Goal: Complete application form

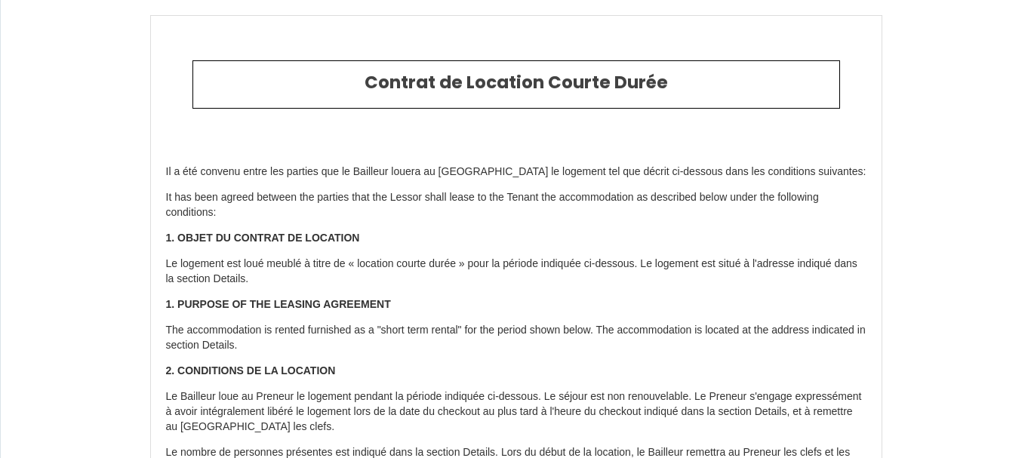
type input "6696811"
type input "Ferme EURAS"
type input "[STREET_ADDRESS]"
type input "66800"
type input "ERR"
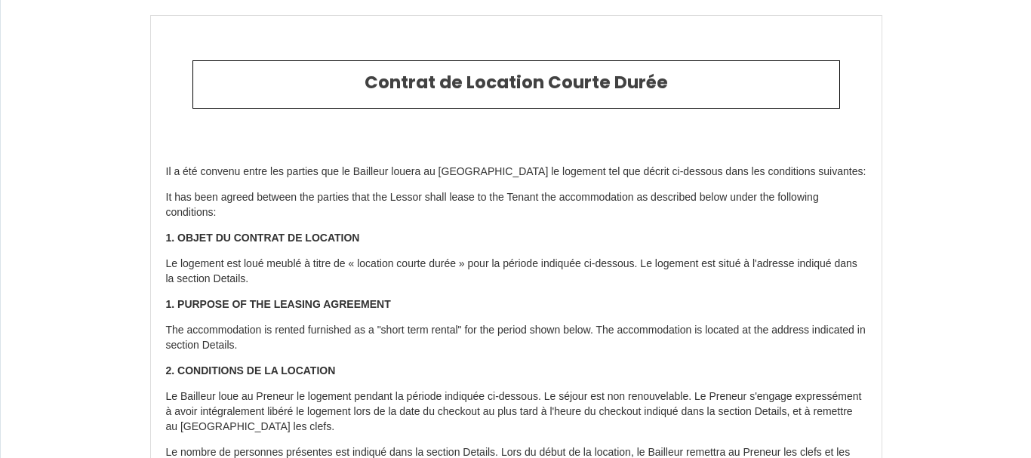
type input "[GEOGRAPHIC_DATA]"
type input "[DATE]"
type input "6"
type input "0"
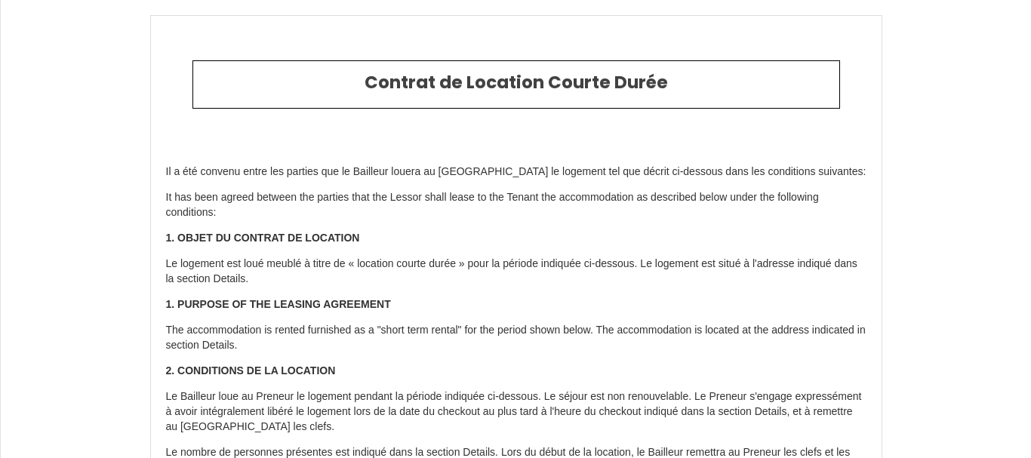
type input "500"
type input "675"
type input "[PERSON_NAME]"
type input "EURAS"
type input "[STREET_ADDRESS]"
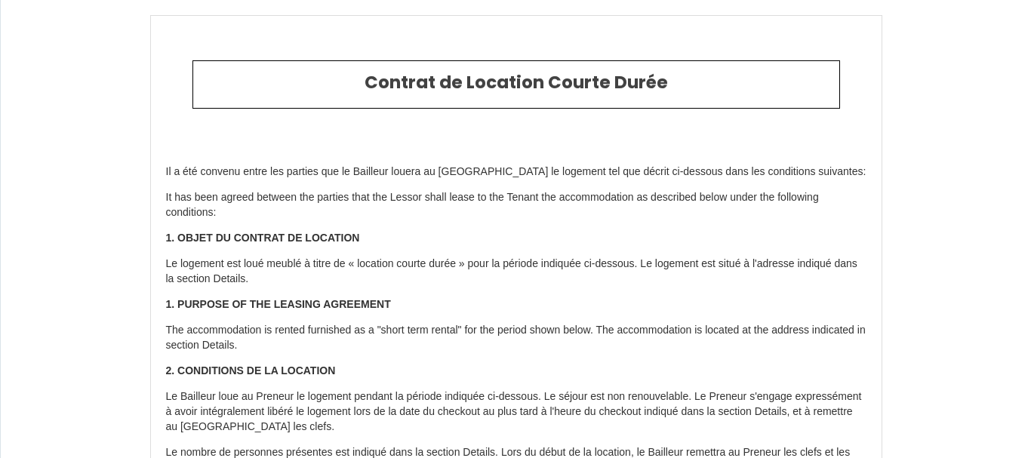
type input "66800"
type input "ERR"
type input "[GEOGRAPHIC_DATA]"
type input "[EMAIL_ADDRESS][DOMAIN_NAME]"
type input "[PERSON_NAME]"
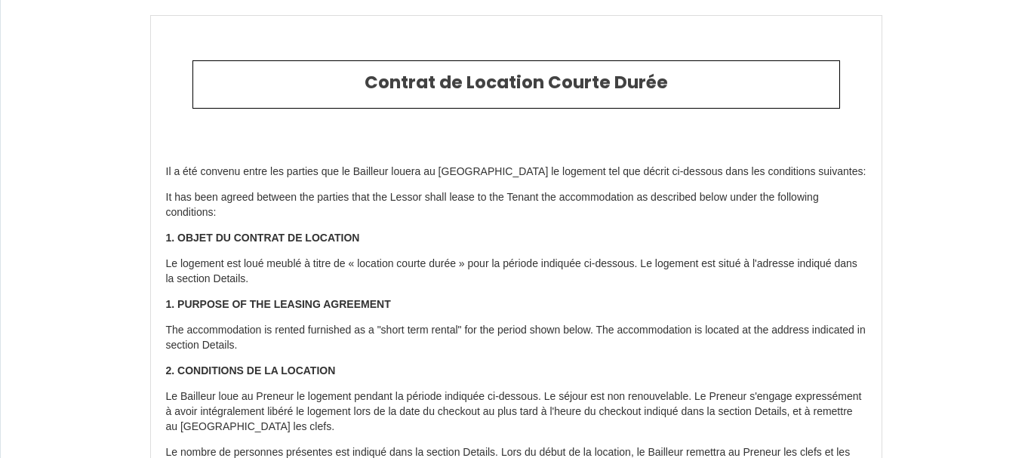
type input "[PERSON_NAME]"
type input "[STREET_ADDRESS][PERSON_NAME]"
type input "66330"
type input "CABESTANY"
type input "[EMAIL_ADDRESS][DOMAIN_NAME]"
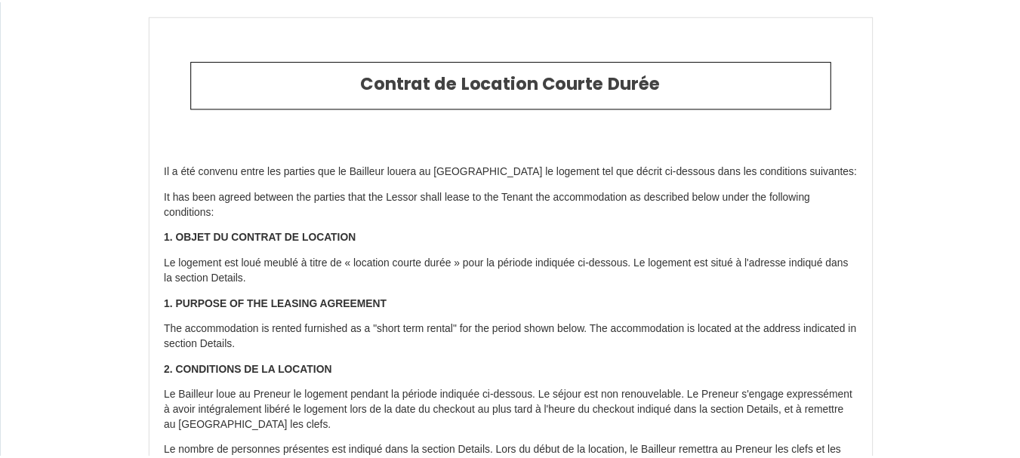
scroll to position [3014, 0]
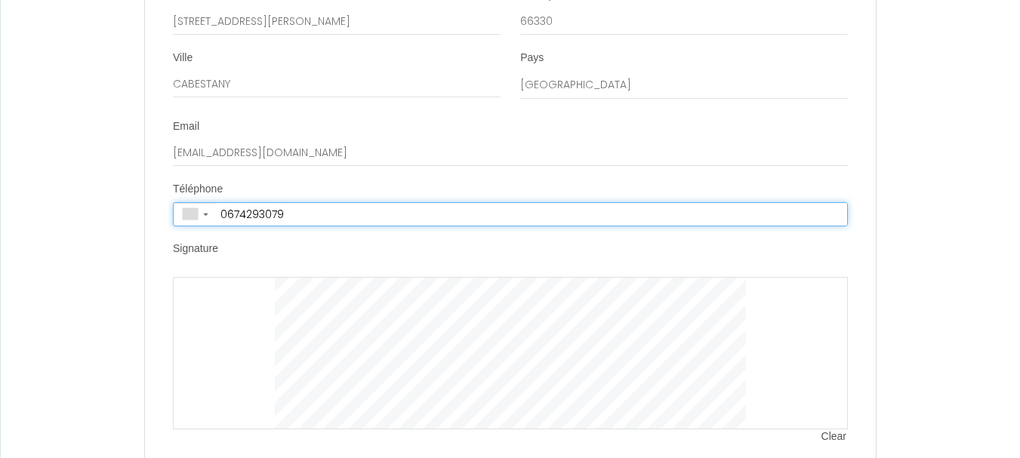
type input "[PHONE_NUMBER]"
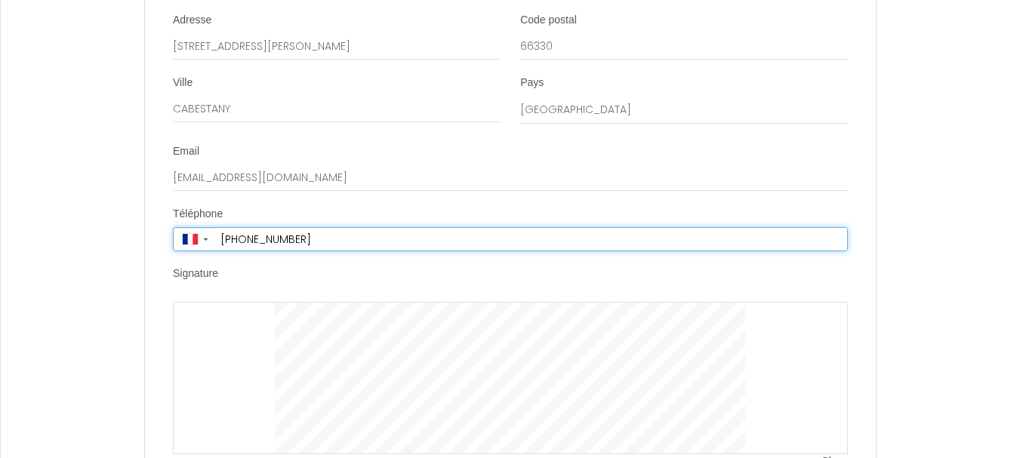
scroll to position [3019, 0]
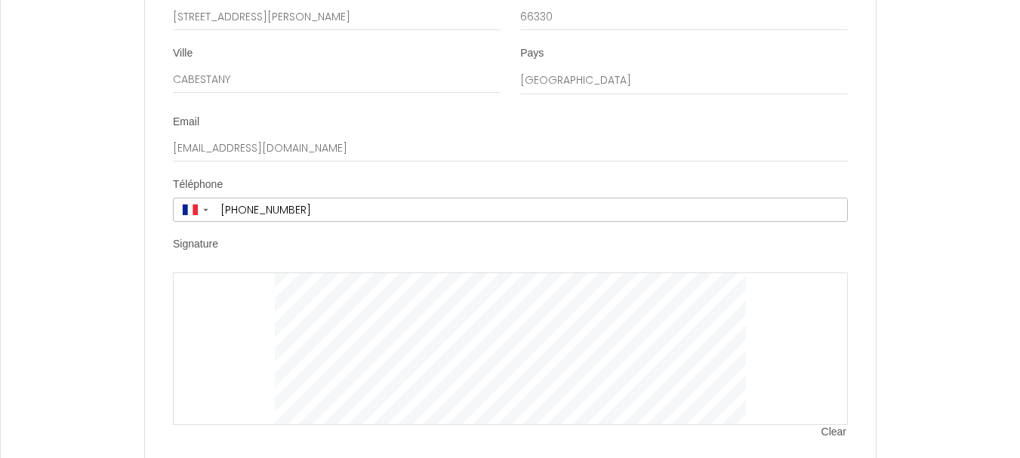
click at [198, 306] on div at bounding box center [510, 348] width 675 height 152
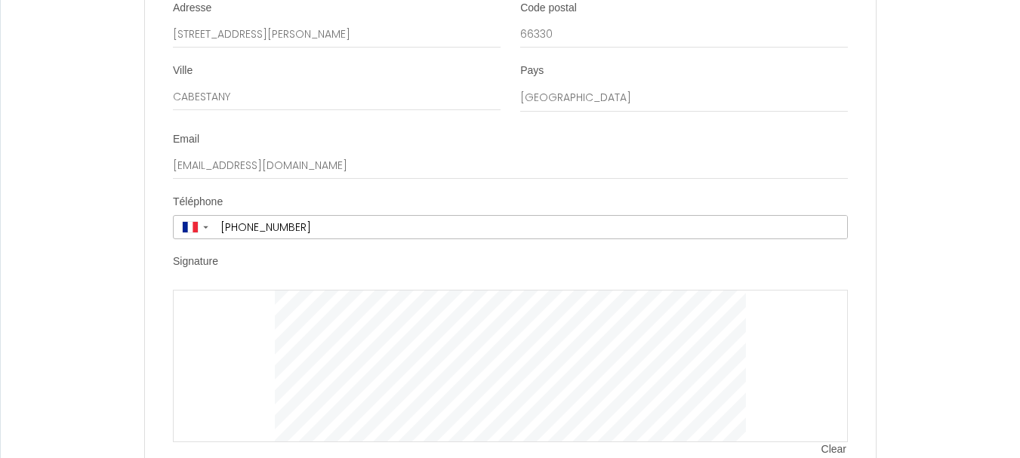
scroll to position [3126, 0]
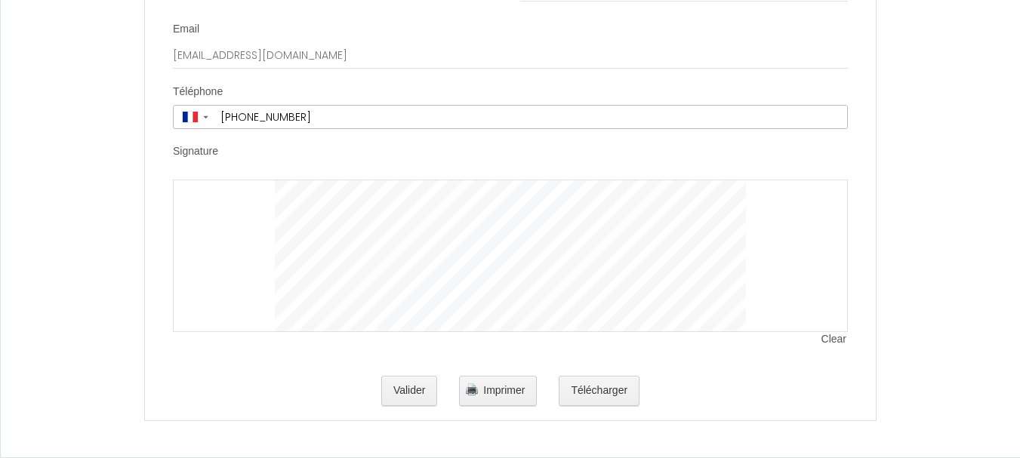
drag, startPoint x: 236, startPoint y: 232, endPoint x: 193, endPoint y: 204, distance: 51.3
click at [188, 209] on div at bounding box center [510, 256] width 675 height 152
click at [833, 341] on span "Clear" at bounding box center [834, 339] width 26 height 15
click at [413, 393] on button "Valider" at bounding box center [409, 391] width 57 height 30
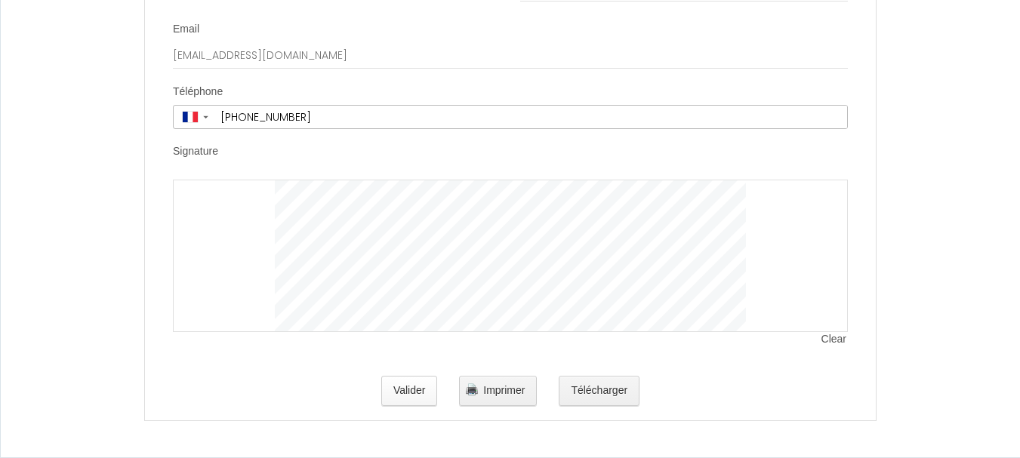
scroll to position [0, 0]
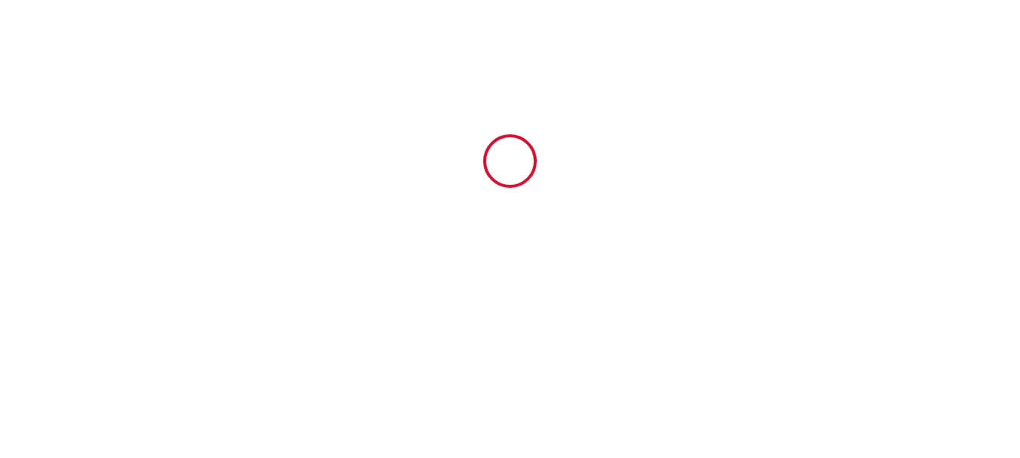
type input "75"
type input "600"
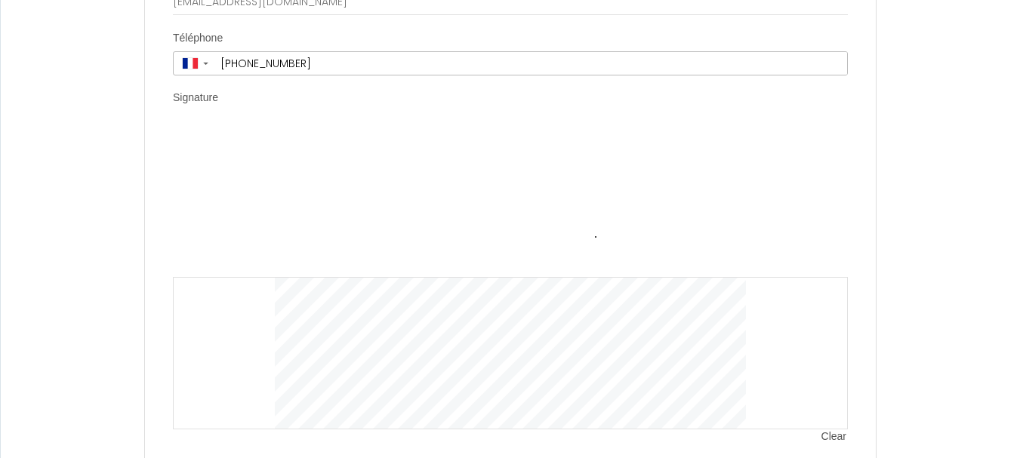
scroll to position [3019, 0]
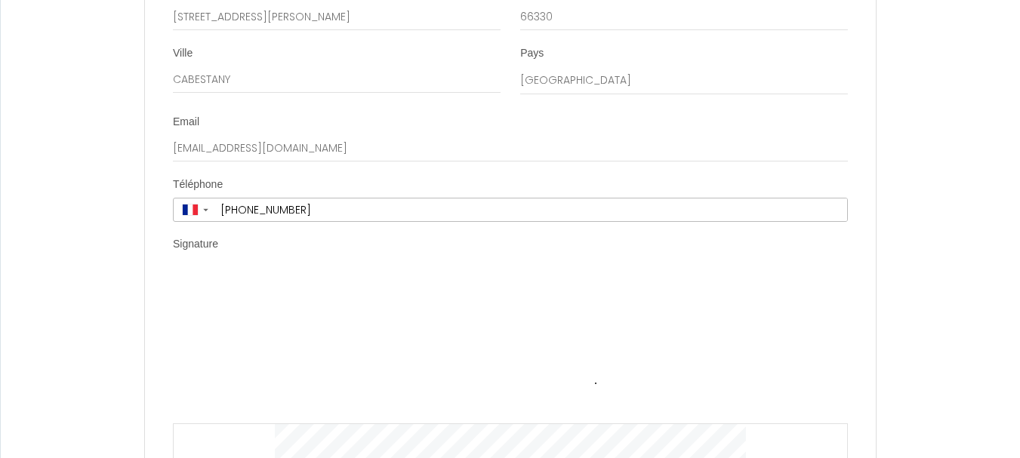
drag, startPoint x: 251, startPoint y: 263, endPoint x: 265, endPoint y: 284, distance: 26.2
click at [266, 284] on li "Signature Clear" at bounding box center [510, 421] width 729 height 369
click at [241, 257] on div "Signature" at bounding box center [510, 247] width 675 height 20
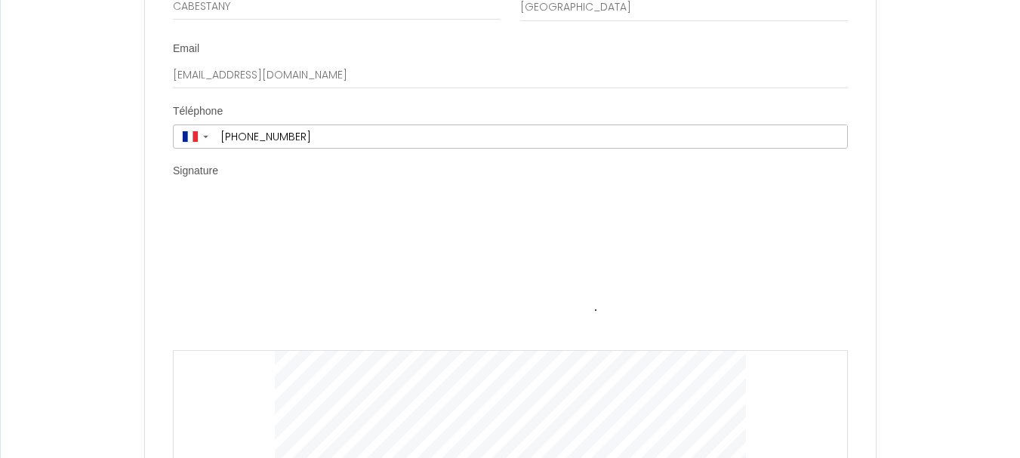
scroll to position [3245, 0]
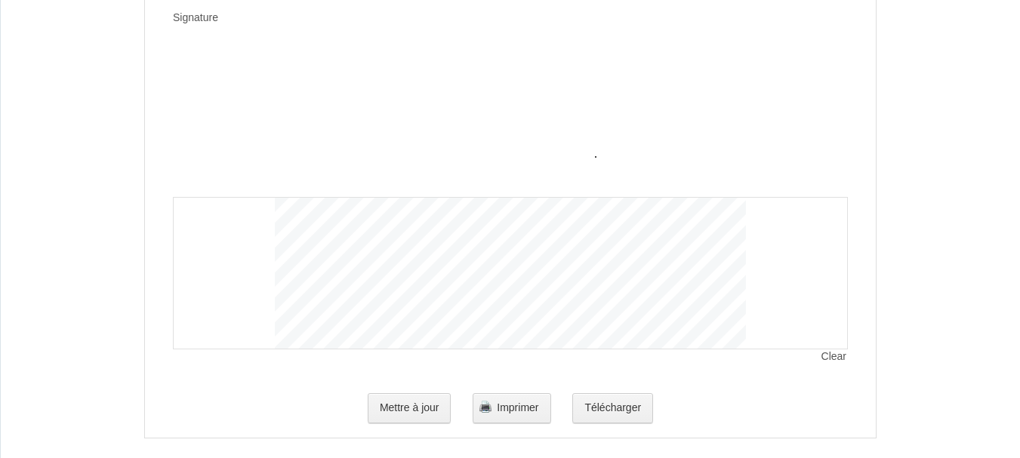
drag, startPoint x: 235, startPoint y: 259, endPoint x: 636, endPoint y: 144, distance: 416.8
click at [639, 137] on img at bounding box center [510, 121] width 471 height 151
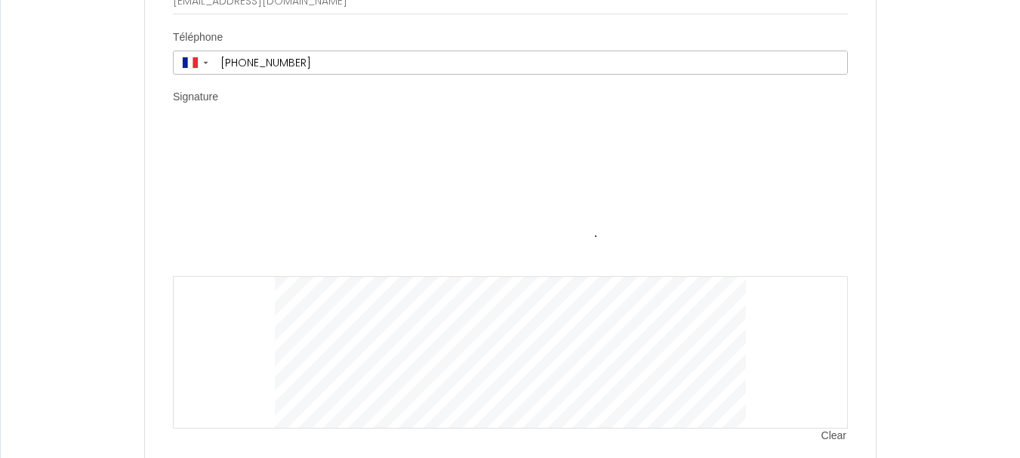
scroll to position [3094, 0]
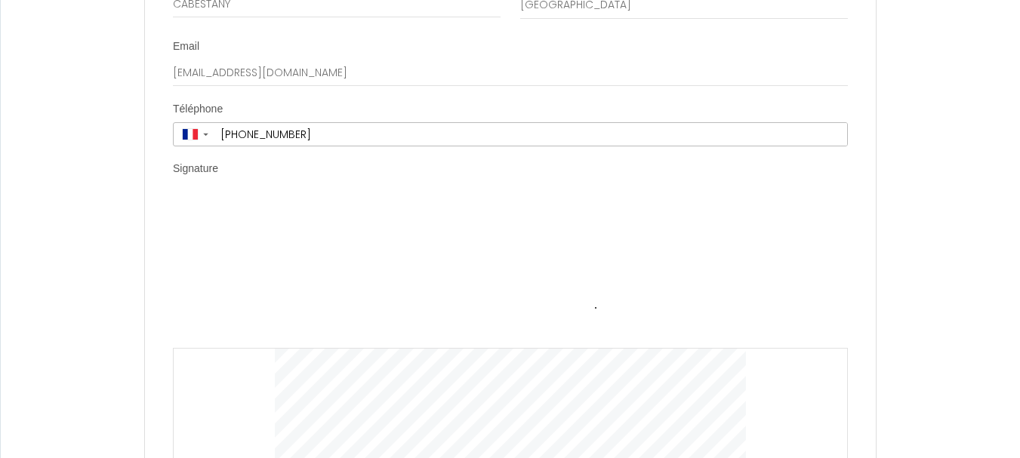
drag, startPoint x: 233, startPoint y: 216, endPoint x: 220, endPoint y: 223, distance: 14.9
click at [220, 223] on div "Clear" at bounding box center [510, 348] width 675 height 303
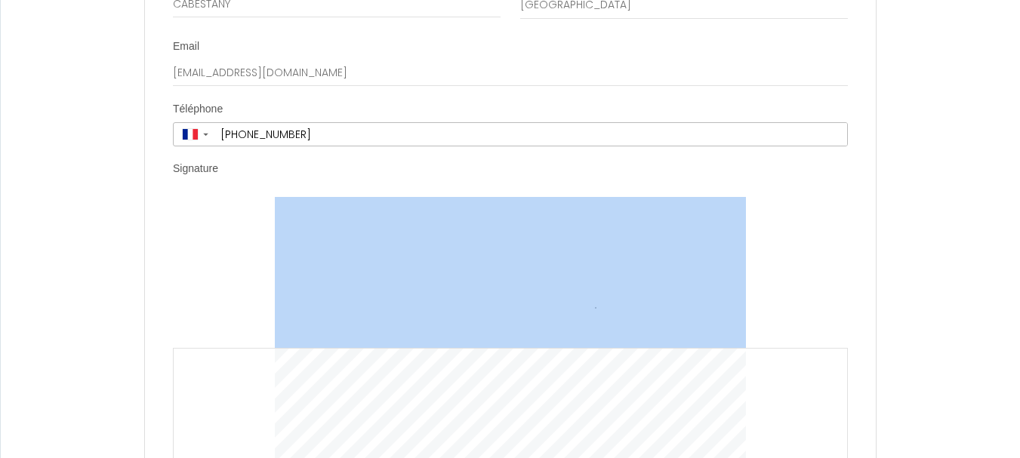
click at [220, 223] on div "Clear" at bounding box center [510, 348] width 675 height 303
drag, startPoint x: 315, startPoint y: 250, endPoint x: 224, endPoint y: 221, distance: 95.0
click at [224, 221] on div "Clear" at bounding box center [510, 348] width 675 height 303
click at [229, 214] on div "Clear" at bounding box center [510, 348] width 675 height 303
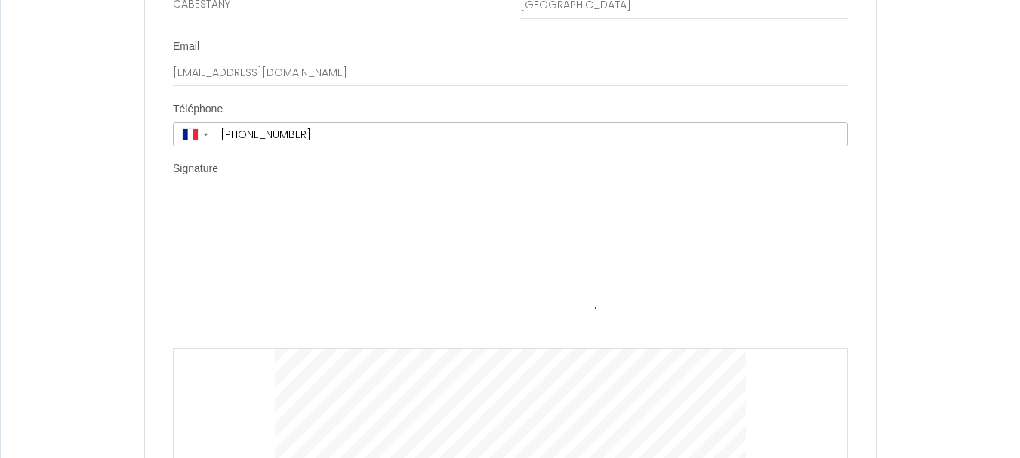
click at [849, 232] on li "Signature Clear" at bounding box center [510, 345] width 729 height 369
drag, startPoint x: 289, startPoint y: 219, endPoint x: 611, endPoint y: 285, distance: 329.0
click at [611, 285] on img at bounding box center [510, 272] width 471 height 151
drag, startPoint x: 238, startPoint y: 233, endPoint x: 672, endPoint y: 300, distance: 439.1
click at [672, 300] on img at bounding box center [510, 272] width 471 height 151
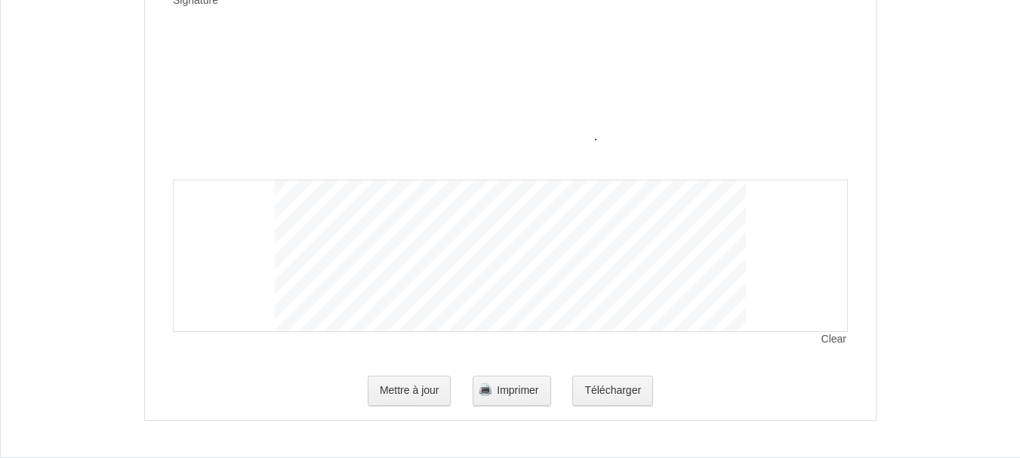
scroll to position [3277, 0]
click at [514, 398] on button "Imprimer" at bounding box center [511, 391] width 78 height 30
